Goal: Information Seeking & Learning: Learn about a topic

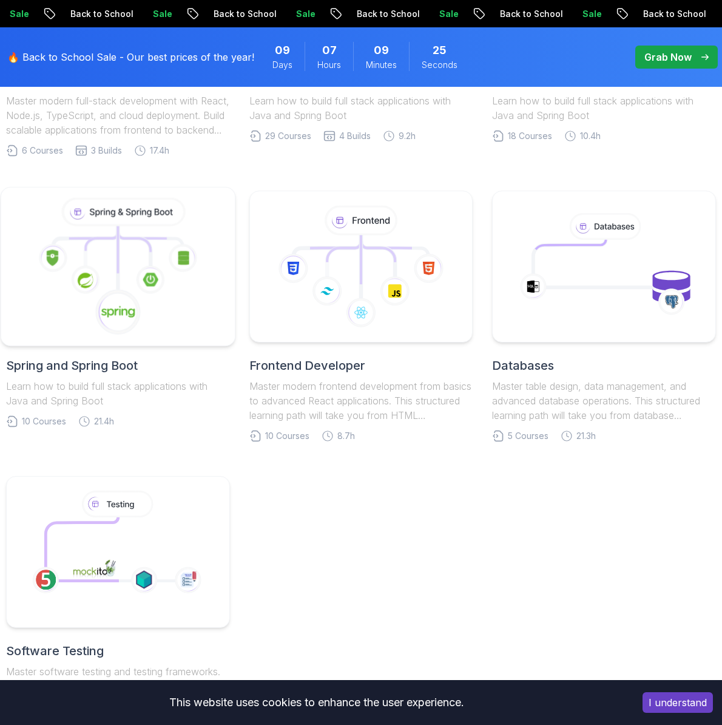
click at [129, 266] on icon at bounding box center [118, 267] width 213 height 138
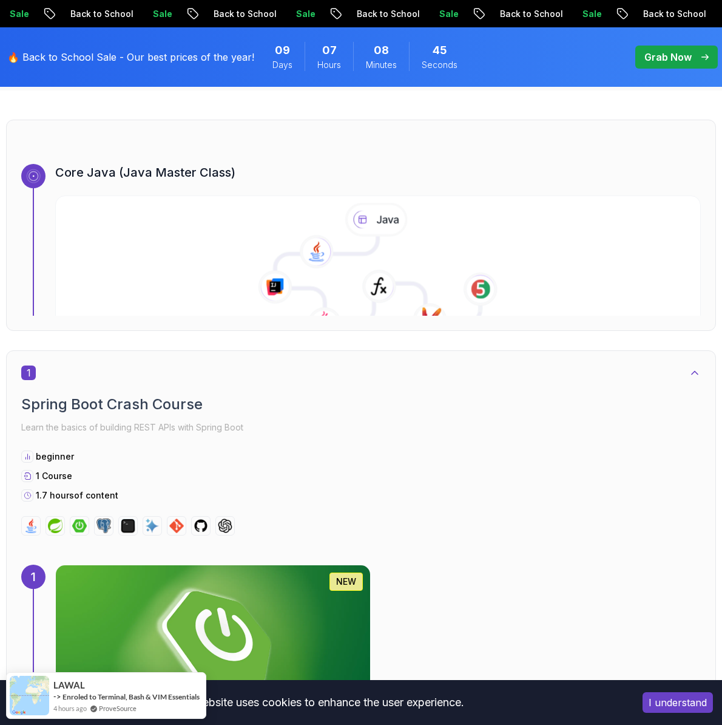
scroll to position [310, 0]
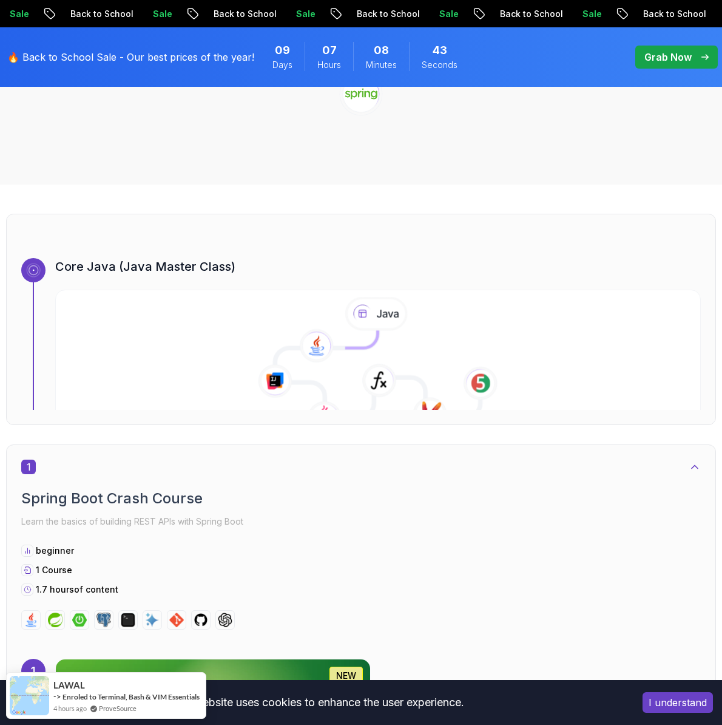
click at [547, 368] on icon at bounding box center [378, 366] width 657 height 139
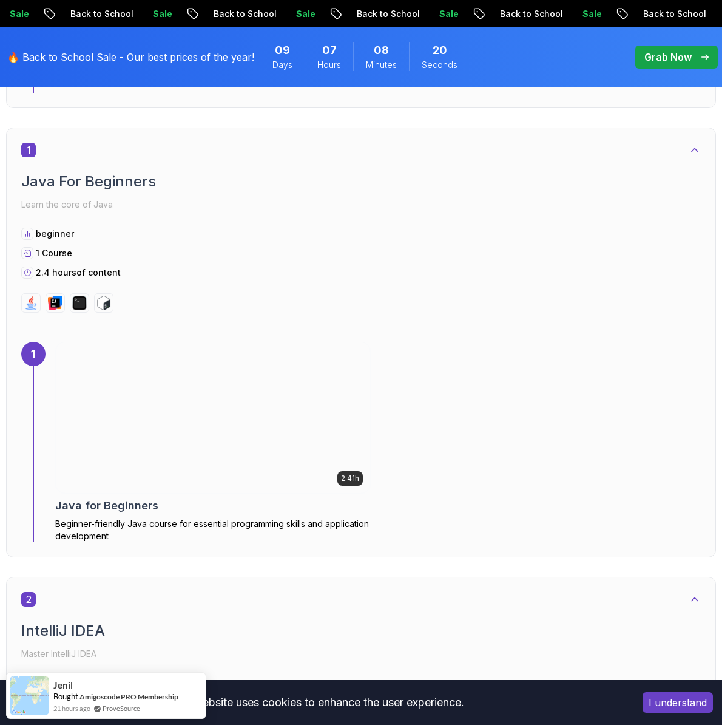
scroll to position [1196, 0]
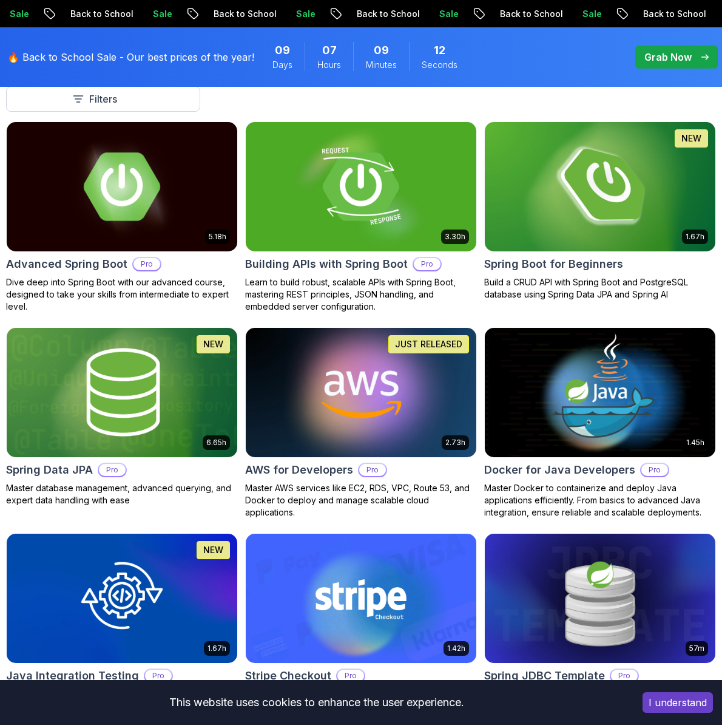
scroll to position [181, 0]
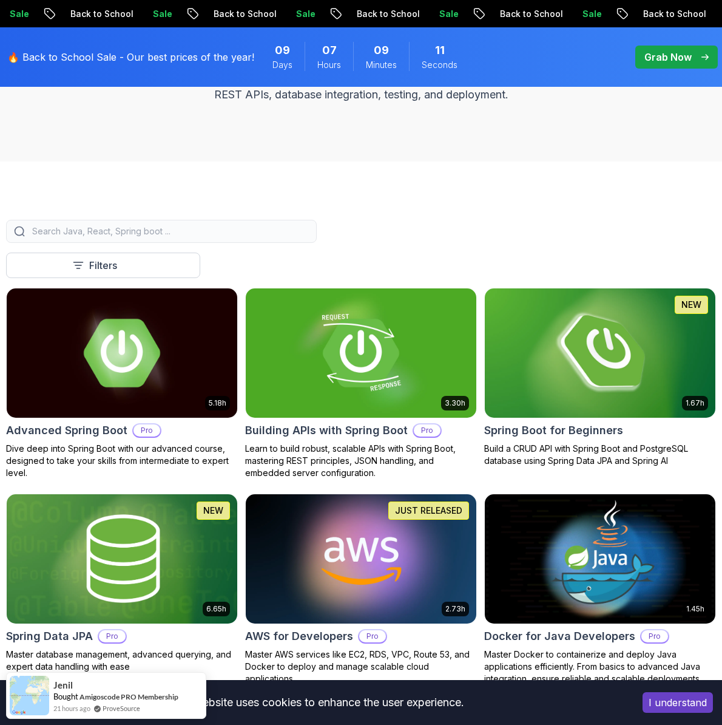
click at [591, 328] on img at bounding box center [601, 353] width 242 height 136
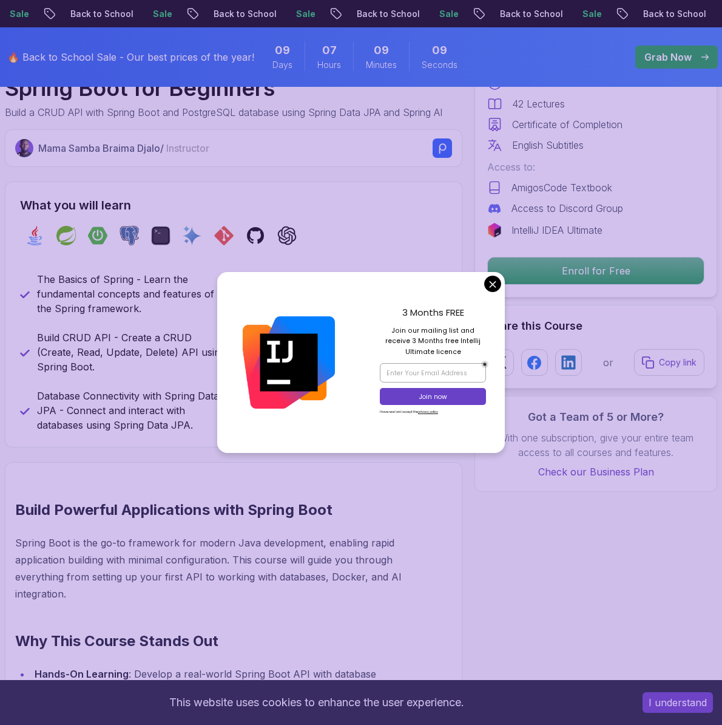
scroll to position [475, 0]
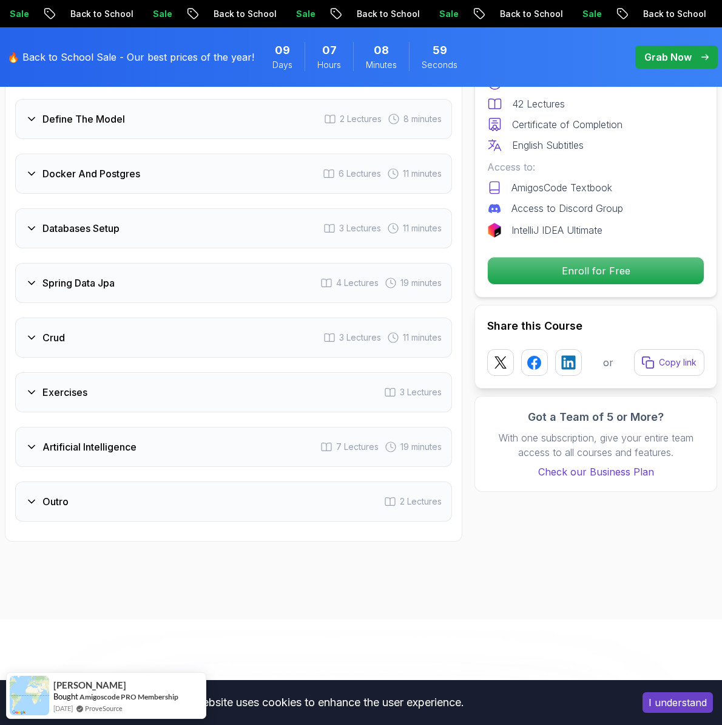
scroll to position [1874, 0]
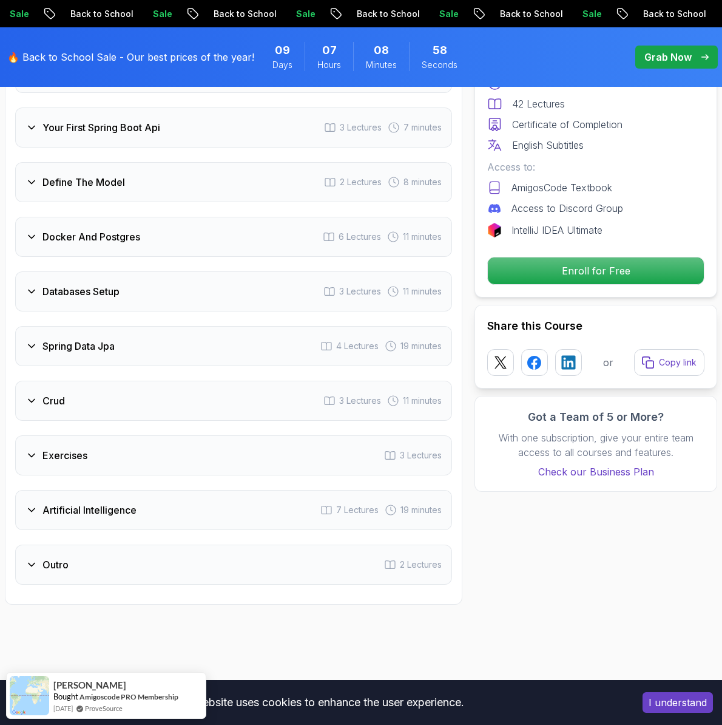
click at [128, 236] on h3 "Docker And Postgres" at bounding box center [91, 236] width 98 height 15
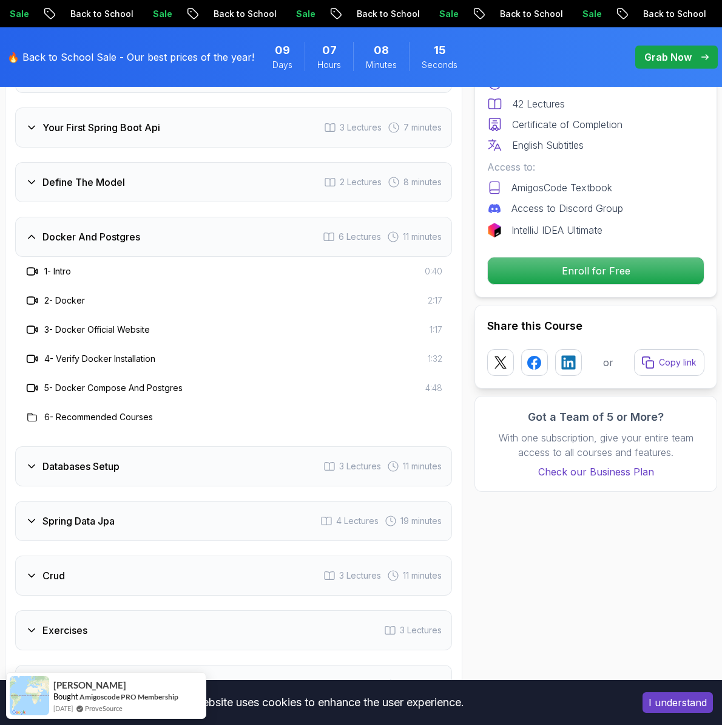
click at [117, 360] on h3 "4 - Verify Docker Installation" at bounding box center [99, 359] width 111 height 12
click at [83, 421] on h3 "6 - Recommended Courses" at bounding box center [98, 417] width 109 height 12
click at [33, 421] on icon at bounding box center [32, 417] width 9 height 8
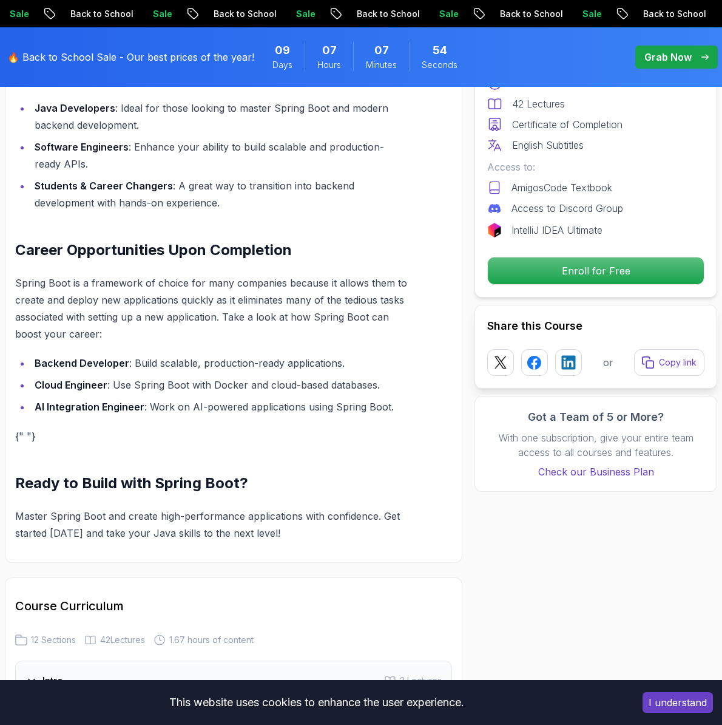
scroll to position [0, 0]
